Goal: Communication & Community: Answer question/provide support

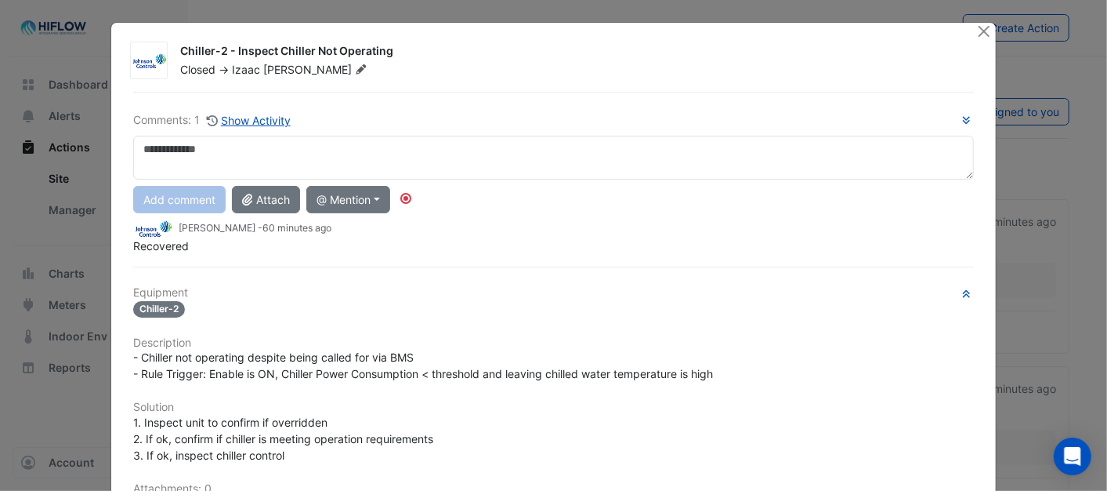
click at [355, 67] on icon at bounding box center [361, 68] width 12 height 9
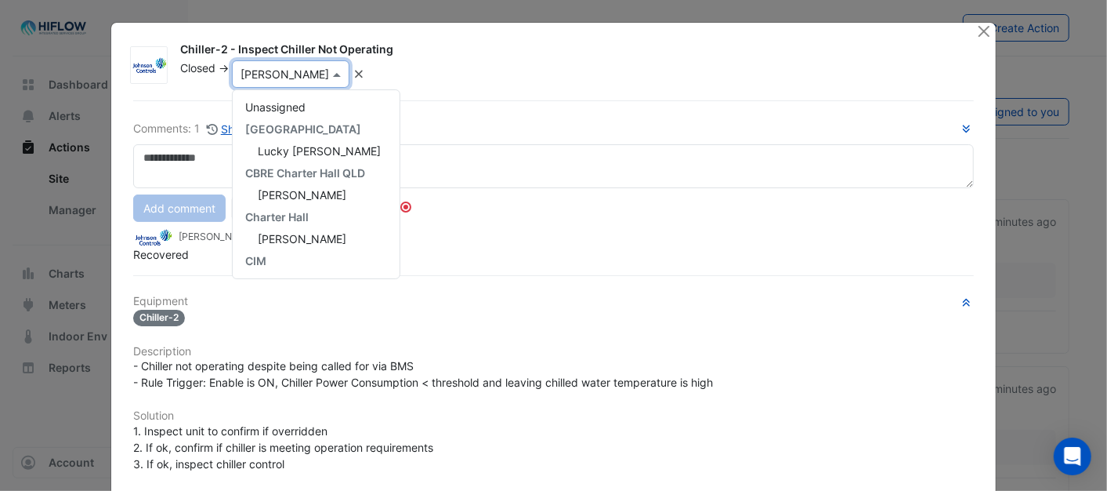
scroll to position [241, 0]
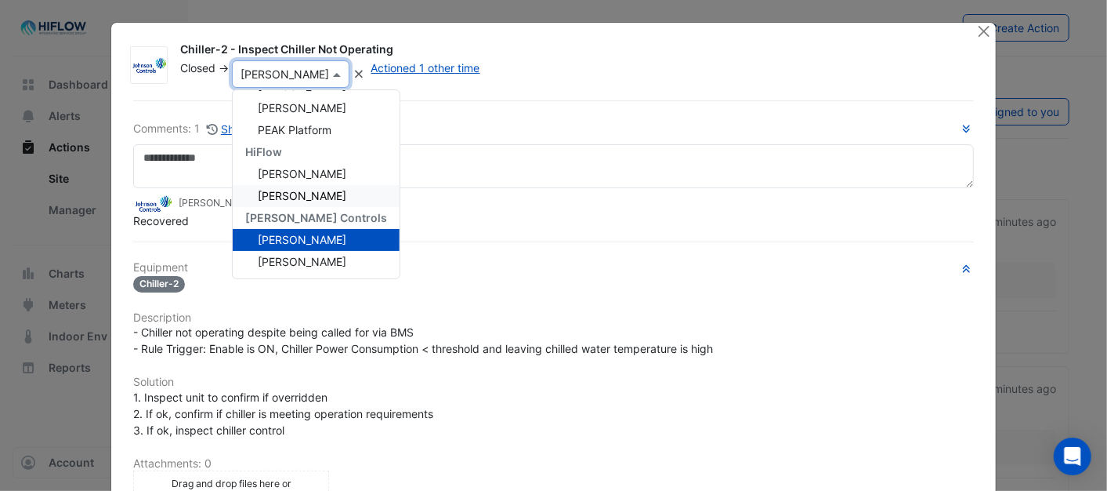
click at [288, 189] on span "[PERSON_NAME]" at bounding box center [302, 195] width 89 height 13
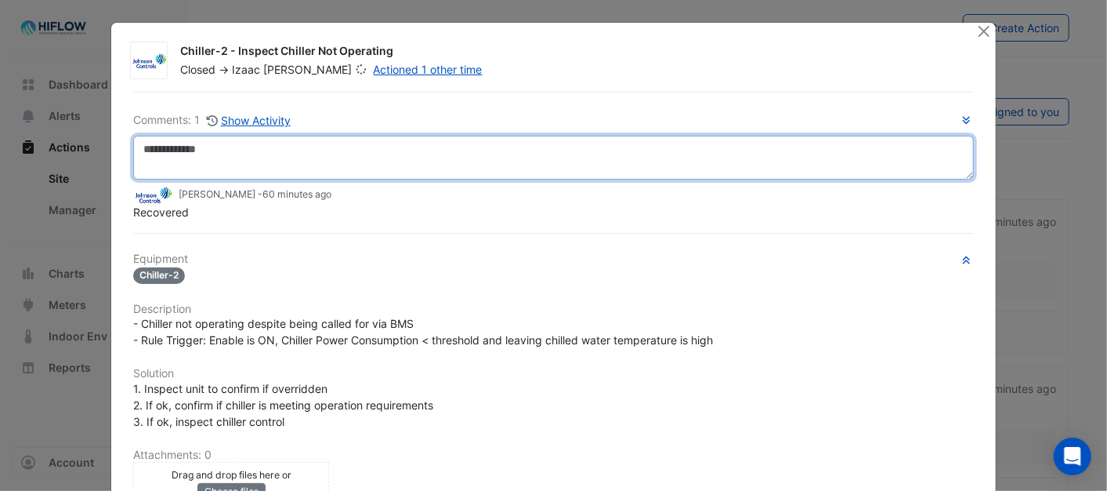
click at [199, 152] on textarea at bounding box center [553, 158] width 840 height 44
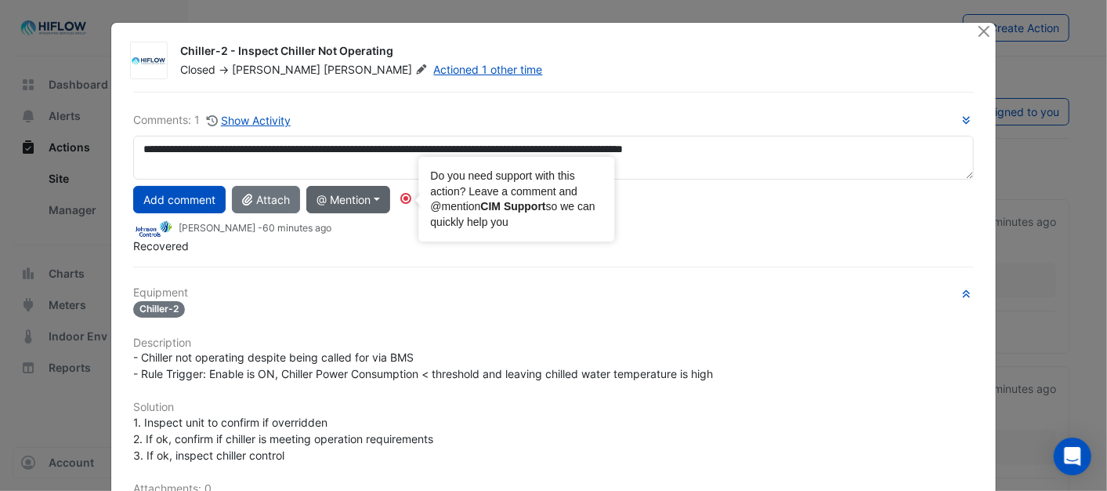
click at [404, 201] on circle "Tooltip anchor" at bounding box center [405, 198] width 9 height 9
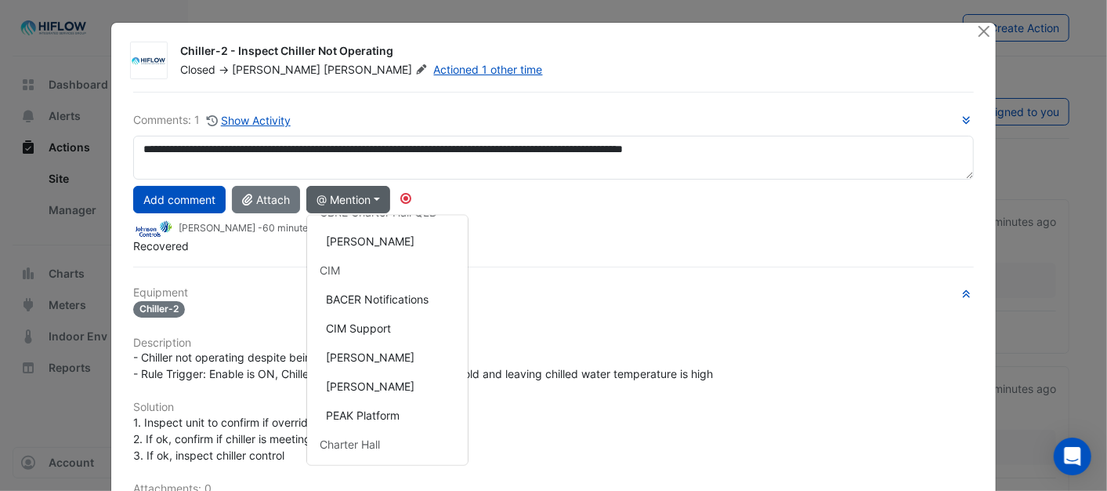
scroll to position [87, 0]
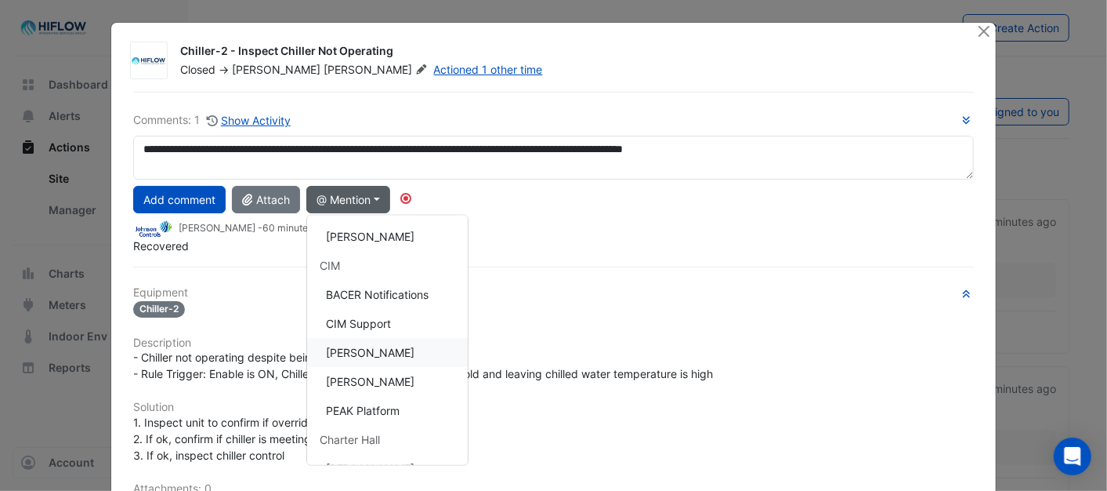
click at [370, 346] on button "[PERSON_NAME]" at bounding box center [387, 352] width 161 height 29
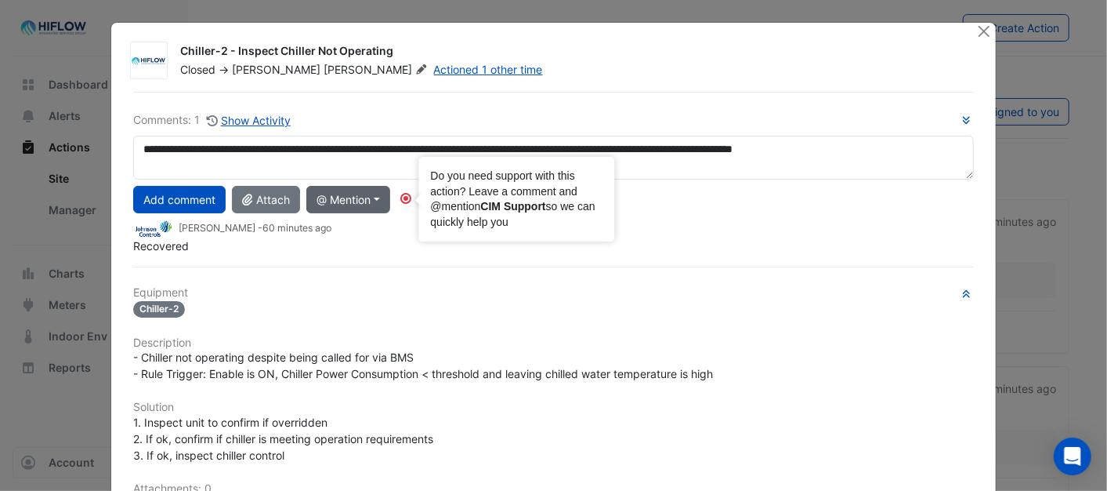
click at [402, 199] on circle "Tooltip anchor" at bounding box center [405, 198] width 9 height 9
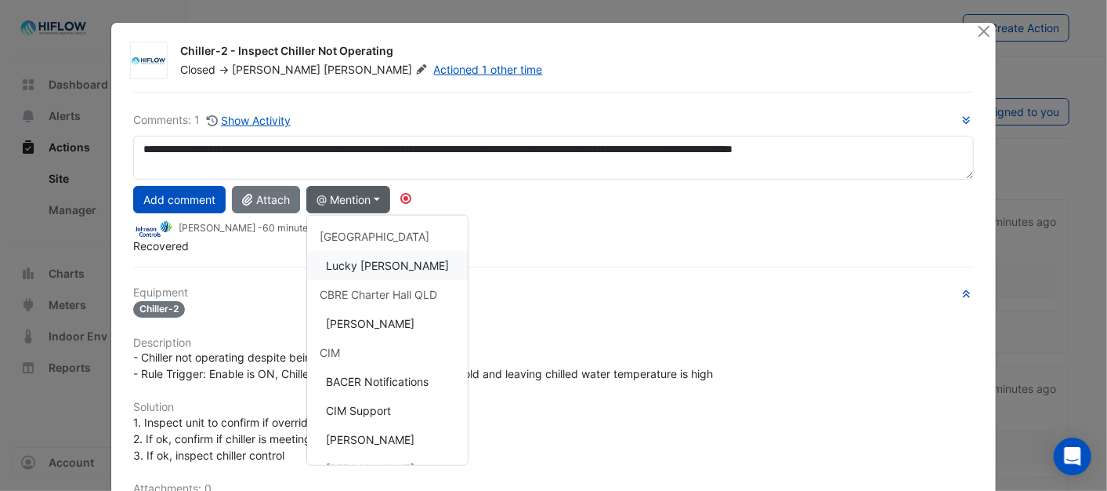
click at [393, 261] on button "Lucky [PERSON_NAME]" at bounding box center [387, 265] width 161 height 29
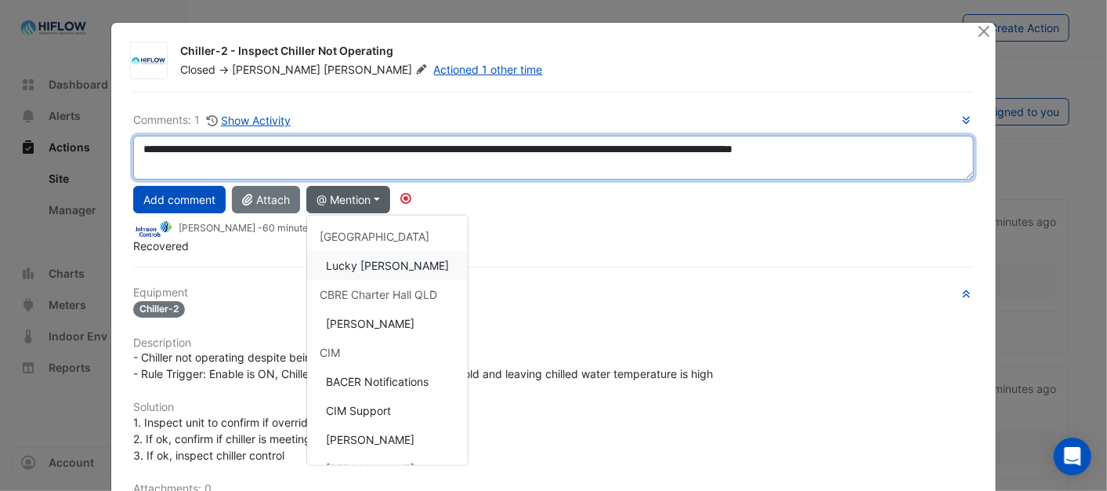
type textarea "**********"
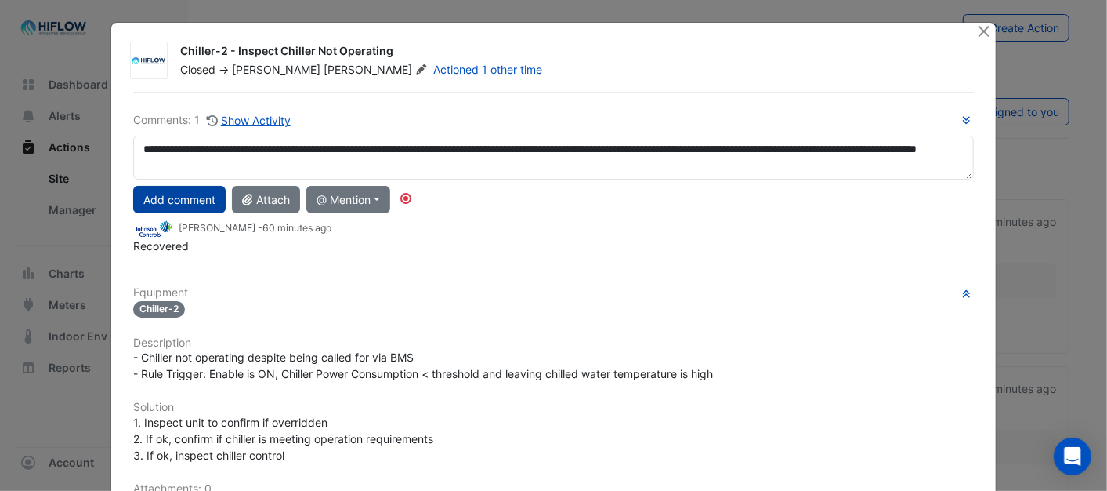
click at [178, 197] on button "Add comment" at bounding box center [179, 199] width 92 height 27
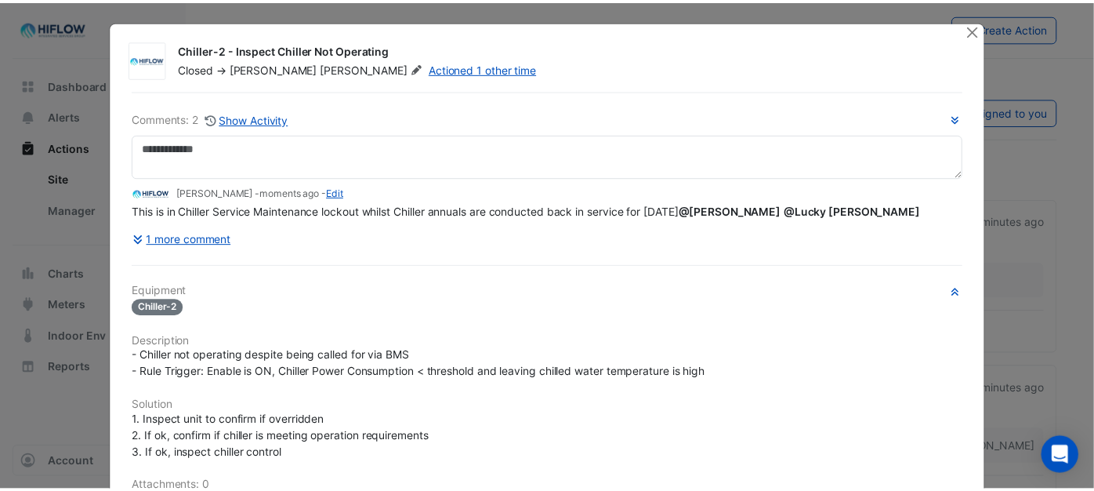
scroll to position [0, 0]
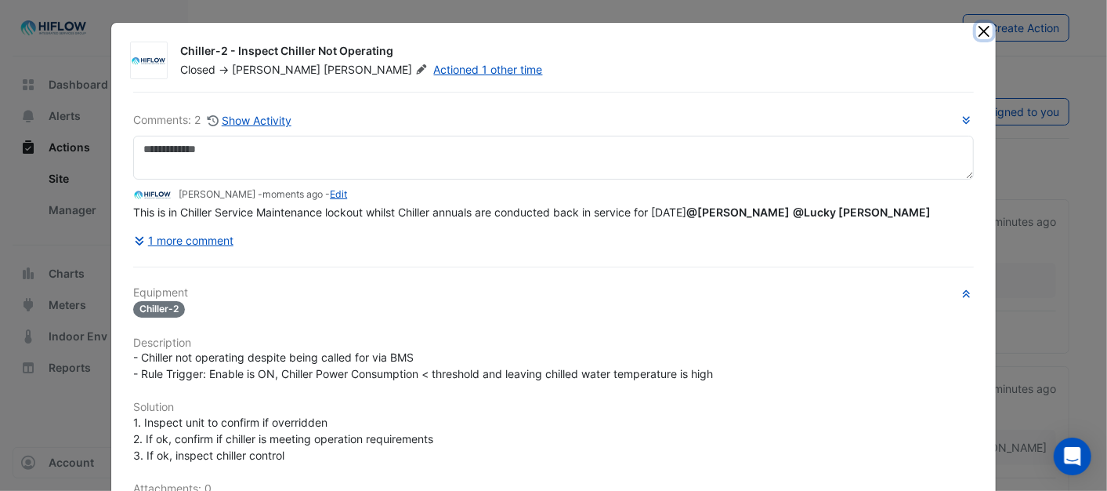
click at [978, 31] on button "Close" at bounding box center [984, 31] width 16 height 16
